Goal: Task Accomplishment & Management: Manage account settings

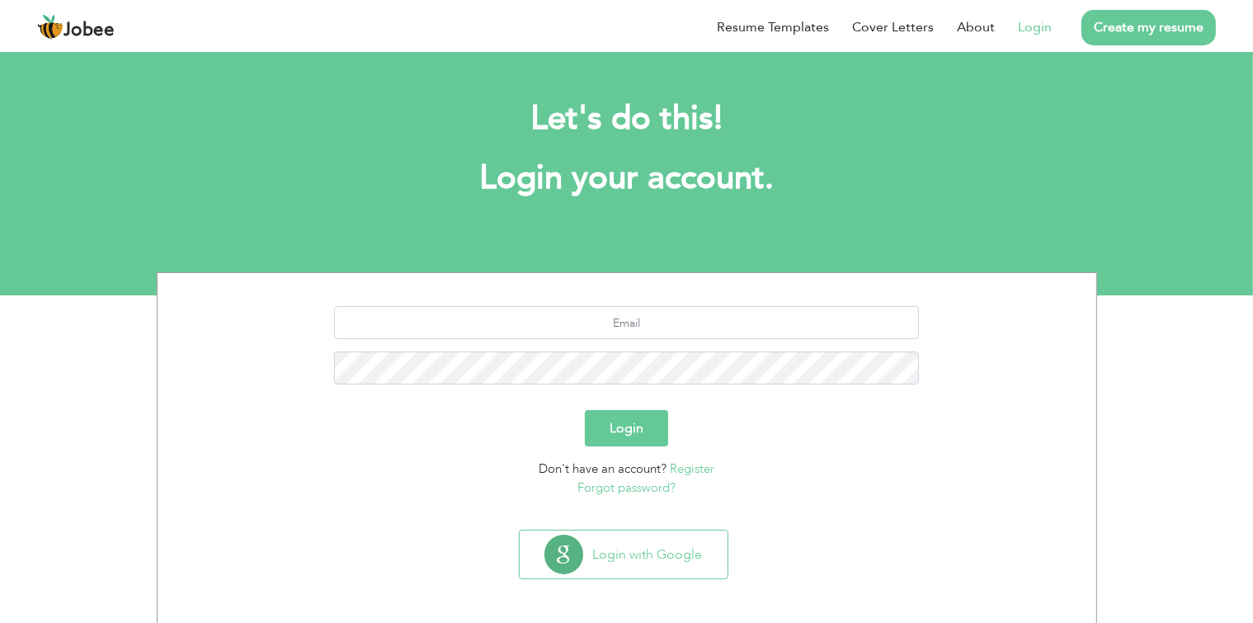
click at [1043, 23] on link "Login" at bounding box center [1035, 27] width 34 height 20
click at [645, 320] on input "text" at bounding box center [626, 322] width 585 height 33
type input "[EMAIL_ADDRESS][DOMAIN_NAME]"
click at [585, 410] on button "Login" at bounding box center [626, 428] width 83 height 36
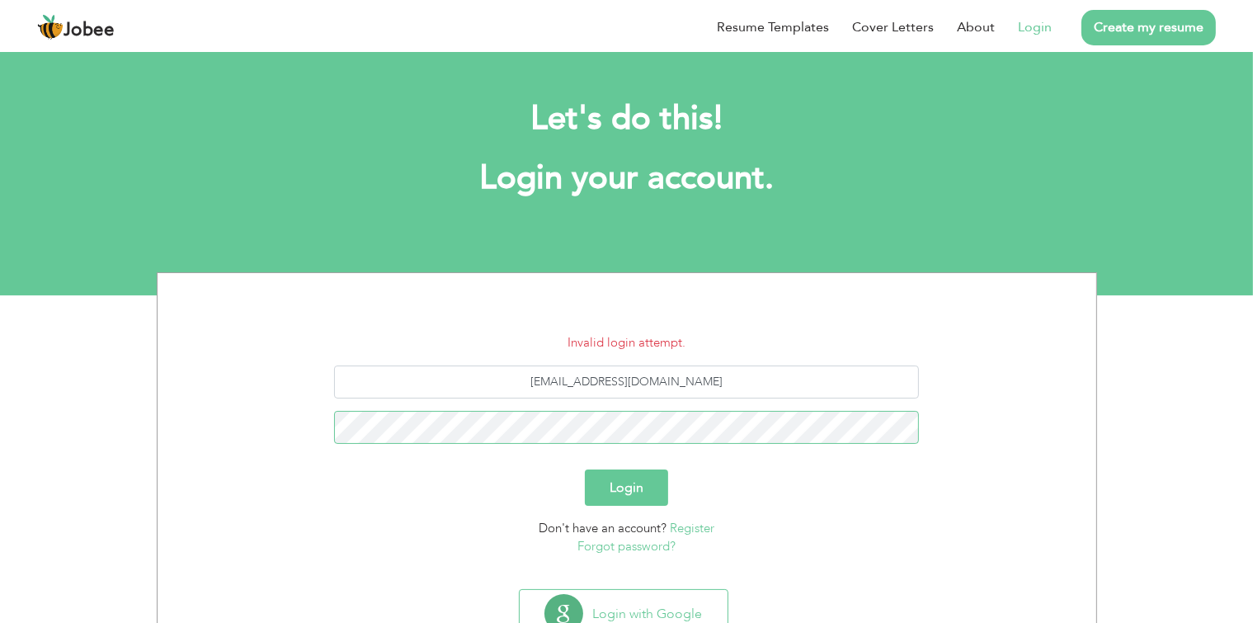
click at [585, 469] on button "Login" at bounding box center [626, 487] width 83 height 36
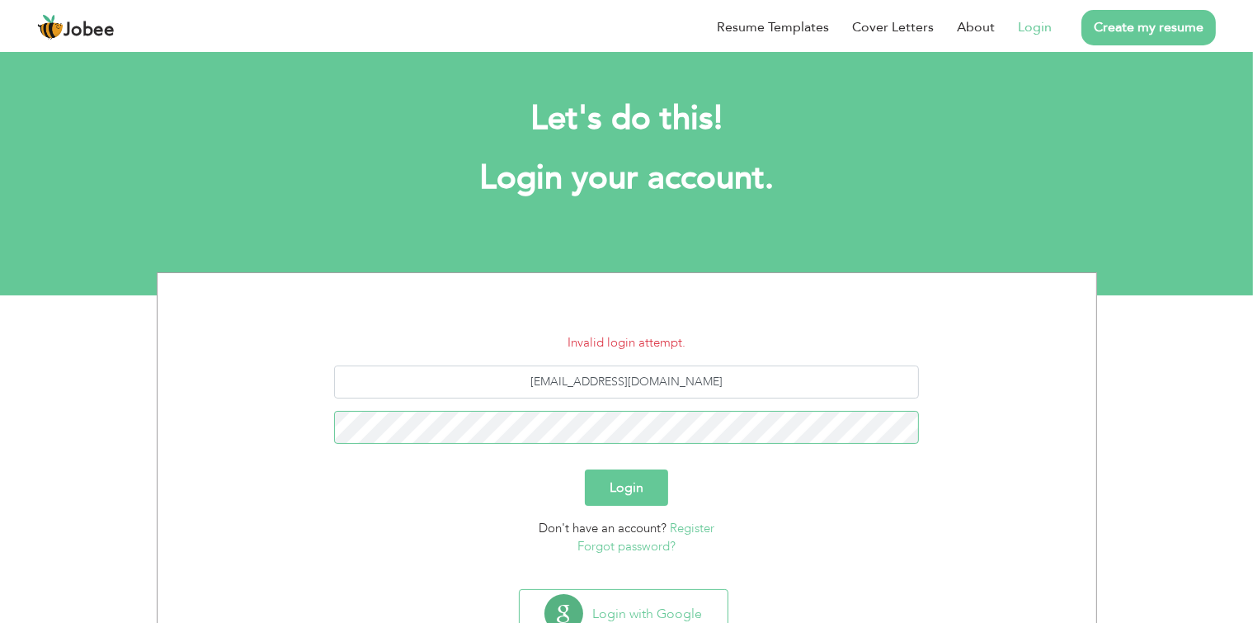
click at [585, 469] on button "Login" at bounding box center [626, 487] width 83 height 36
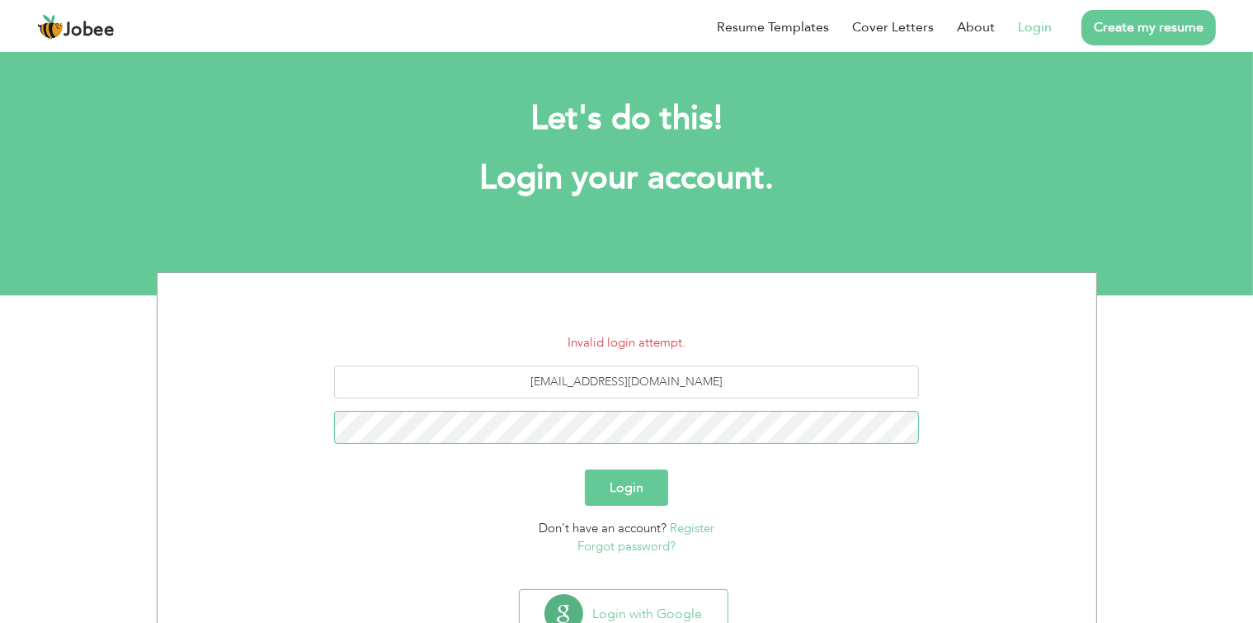
click at [585, 469] on button "Login" at bounding box center [626, 487] width 83 height 36
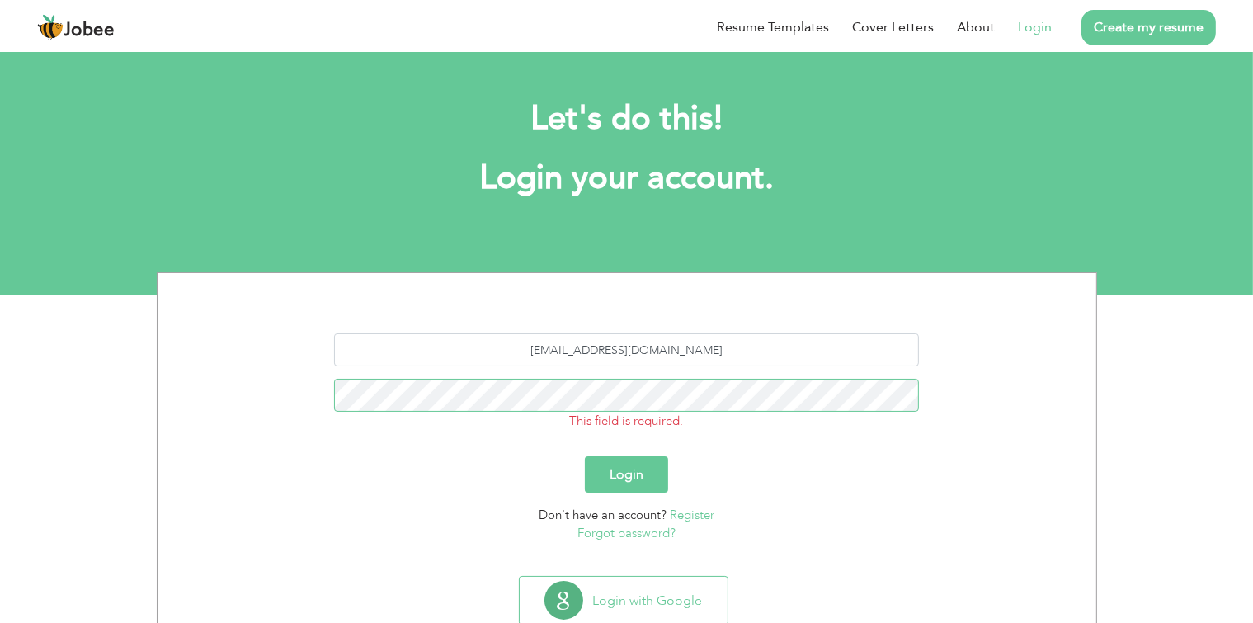
click at [585, 456] on button "Login" at bounding box center [626, 474] width 83 height 36
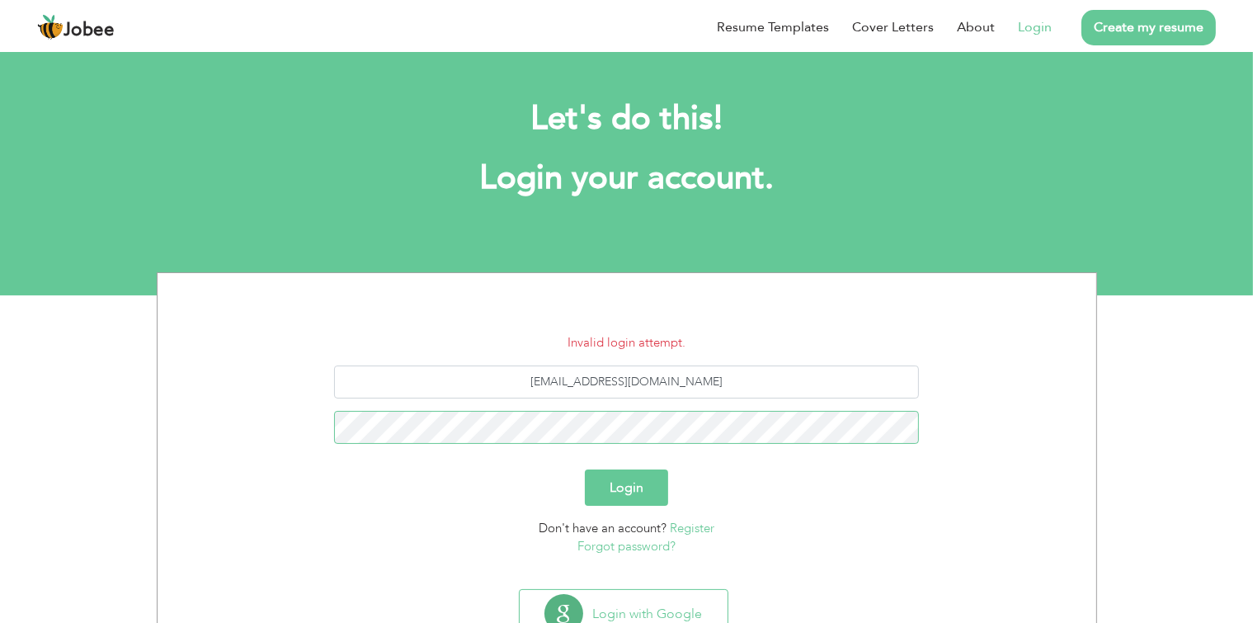
click at [585, 469] on button "Login" at bounding box center [626, 487] width 83 height 36
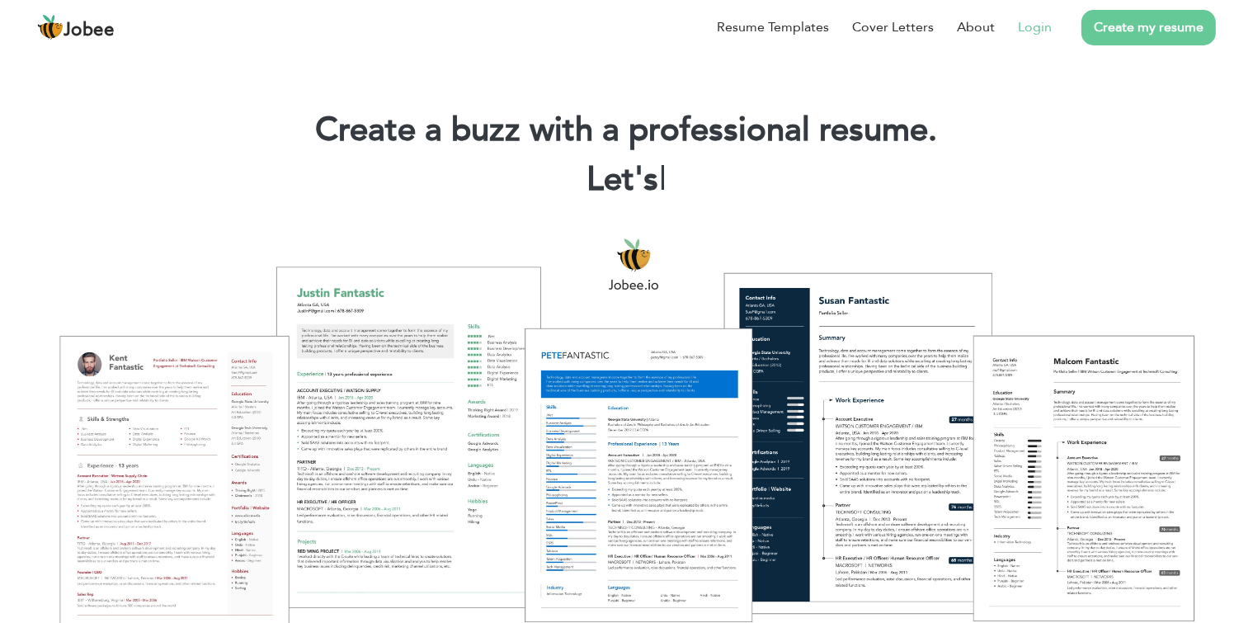
click at [1016, 33] on li "Login" at bounding box center [1023, 27] width 57 height 43
click at [1035, 25] on link "Login" at bounding box center [1035, 27] width 34 height 20
